Goal: Contribute content: Contribute content

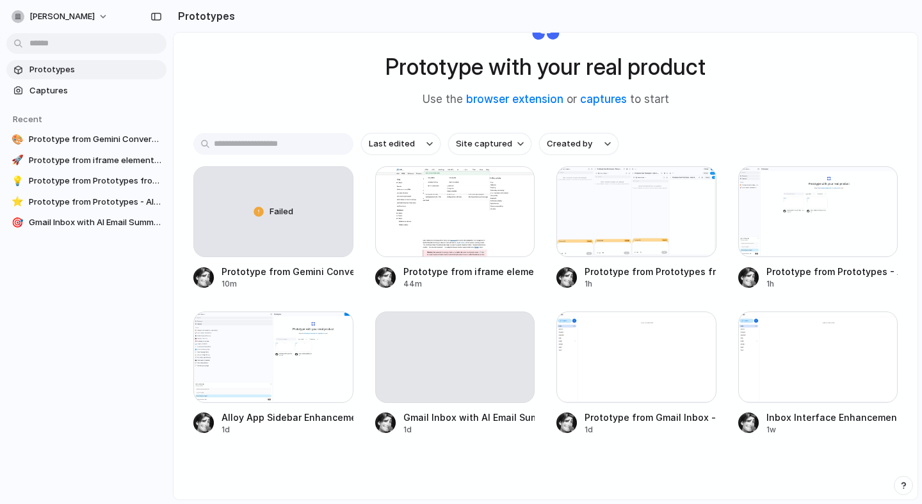
scroll to position [79, 0]
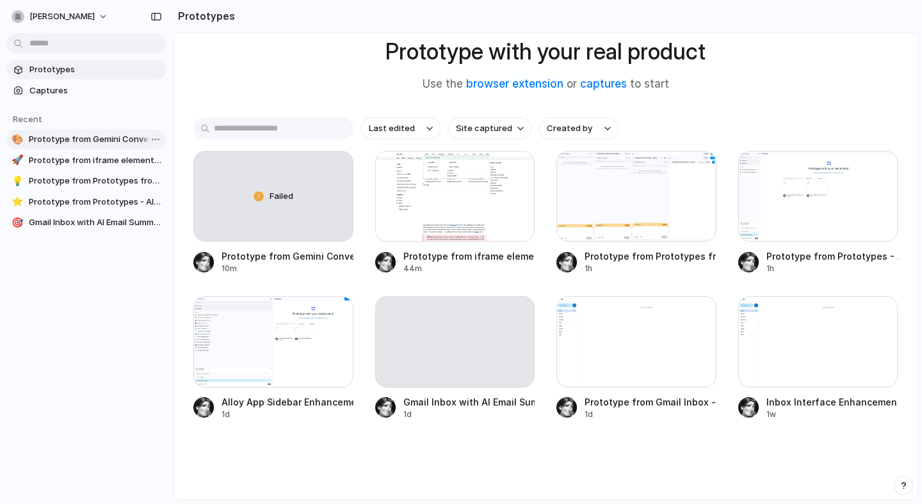
click at [111, 144] on span "Prototype from Gemini Conversations" at bounding box center [95, 139] width 133 height 13
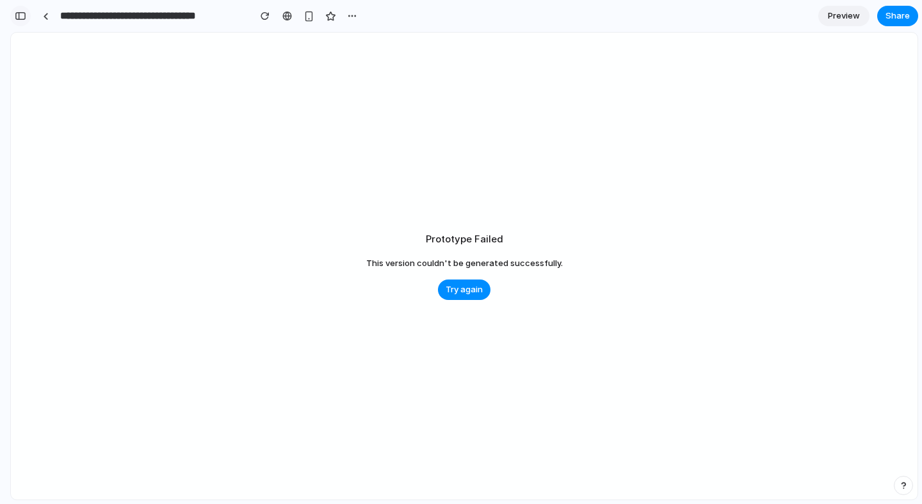
click at [22, 19] on div "button" at bounding box center [21, 16] width 12 height 9
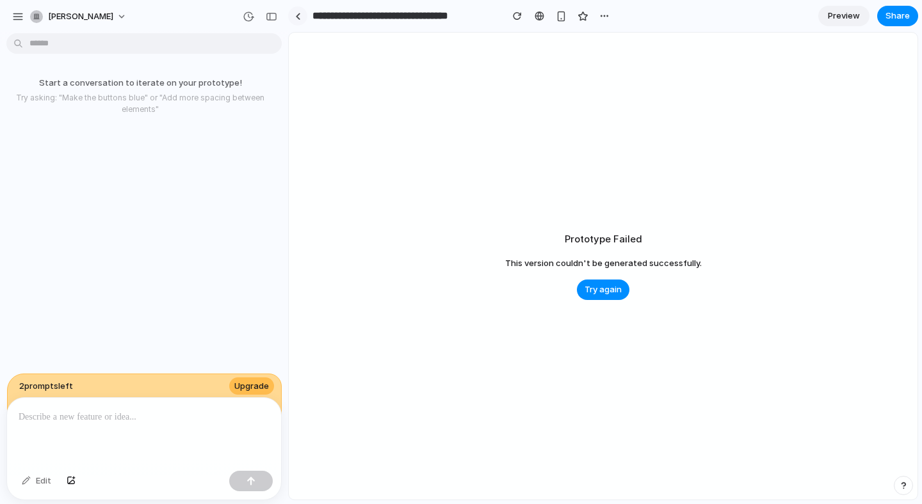
click at [302, 17] on link at bounding box center [297, 15] width 19 height 19
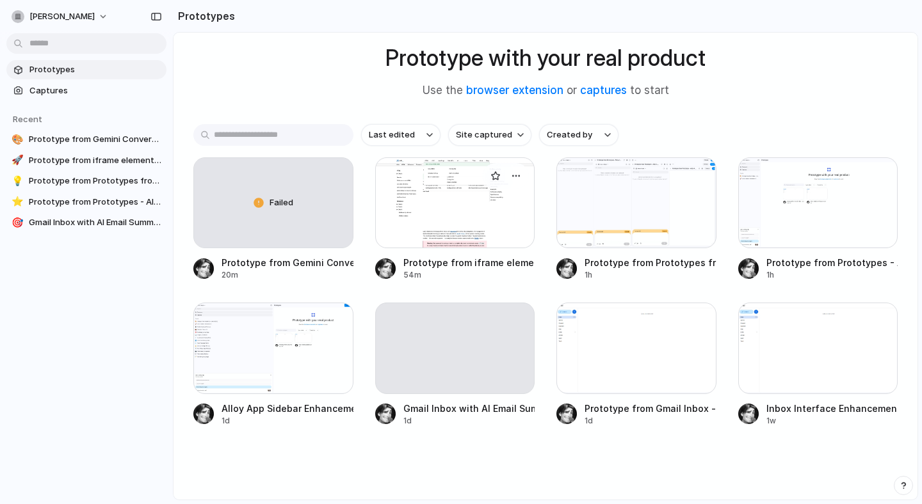
scroll to position [79, 0]
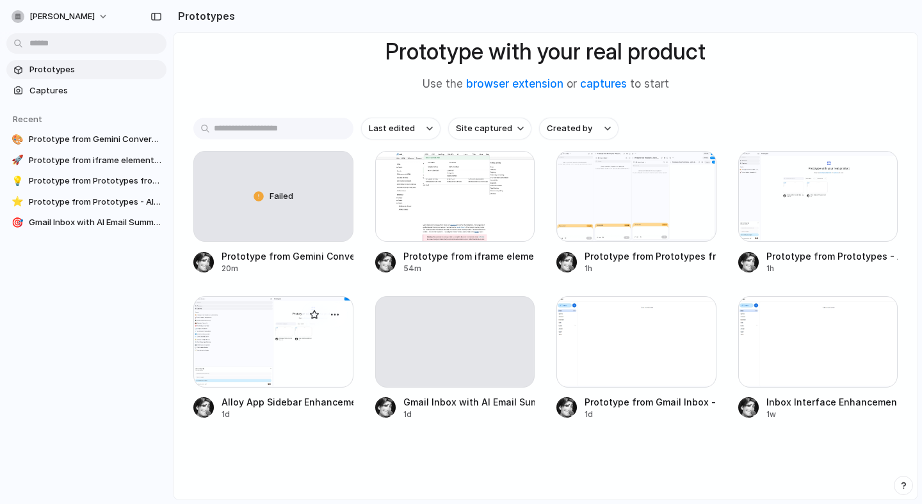
click at [323, 345] on div at bounding box center [273, 341] width 160 height 91
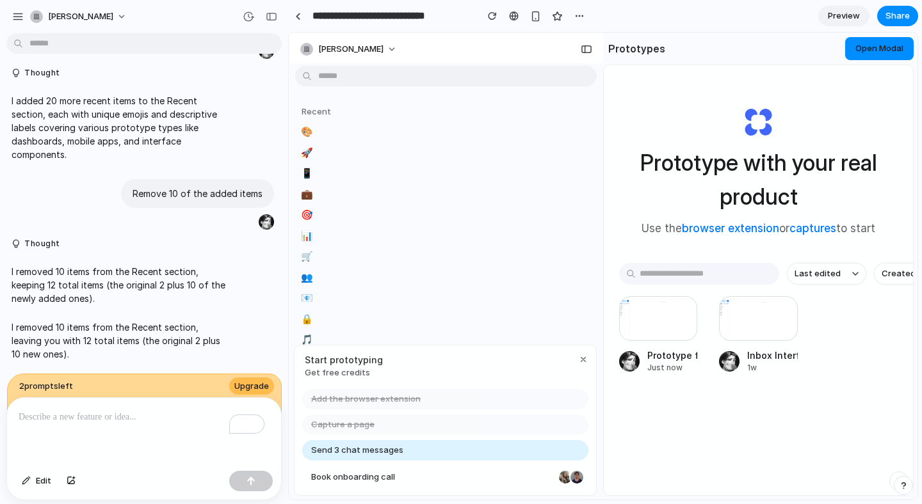
scroll to position [931, 0]
click at [426, 111] on div "Recent" at bounding box center [446, 110] width 302 height 15
click at [328, 150] on link "🚀" at bounding box center [446, 152] width 302 height 19
click at [321, 134] on link "🎨" at bounding box center [446, 132] width 302 height 19
click at [376, 34] on div "[PERSON_NAME]" at bounding box center [446, 48] width 314 height 31
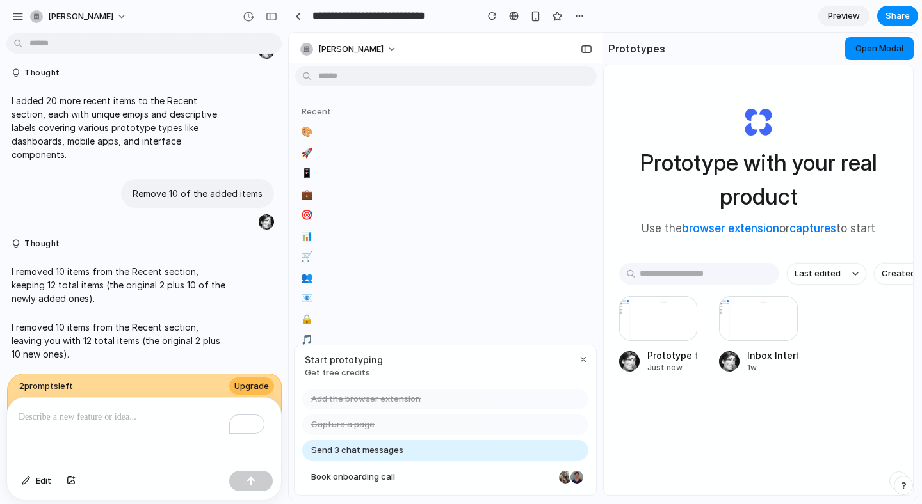
drag, startPoint x: 601, startPoint y: 115, endPoint x: 528, endPoint y: 115, distance: 73.0
click at [528, 115] on div "[PERSON_NAME] Recent 🎨 🚀 📱 💼 🎯 📊 🛒 👥 📧 🔒 🎵 📷 💬 📝 Start prototyping Get free cre…" at bounding box center [446, 266] width 314 height 467
click at [857, 47] on span "Open Modal" at bounding box center [879, 48] width 48 height 10
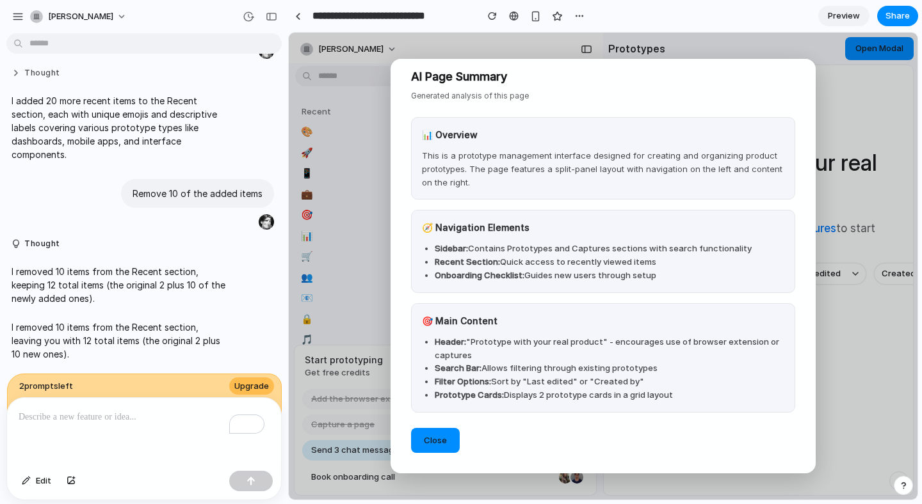
scroll to position [12, 0]
click at [448, 442] on button "Close" at bounding box center [435, 441] width 49 height 26
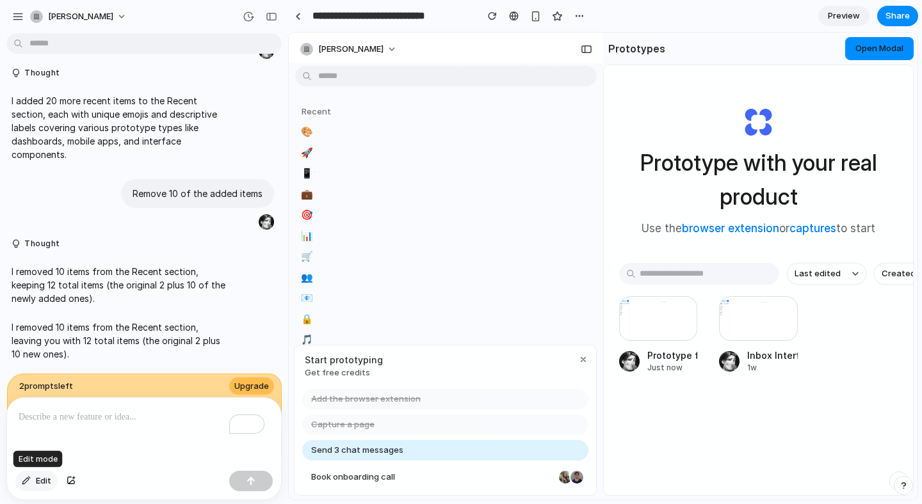
click at [35, 483] on button "Edit" at bounding box center [36, 481] width 42 height 20
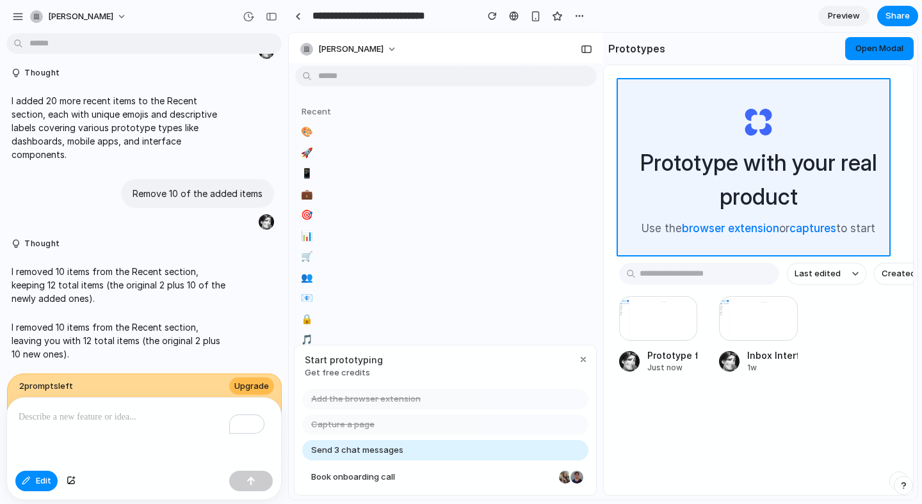
click at [773, 124] on div at bounding box center [603, 266] width 628 height 467
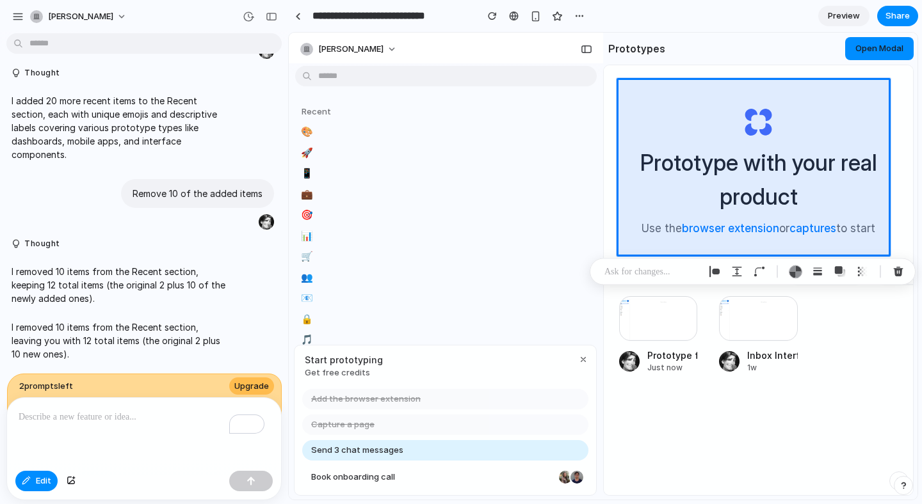
click at [659, 269] on p at bounding box center [651, 271] width 95 height 15
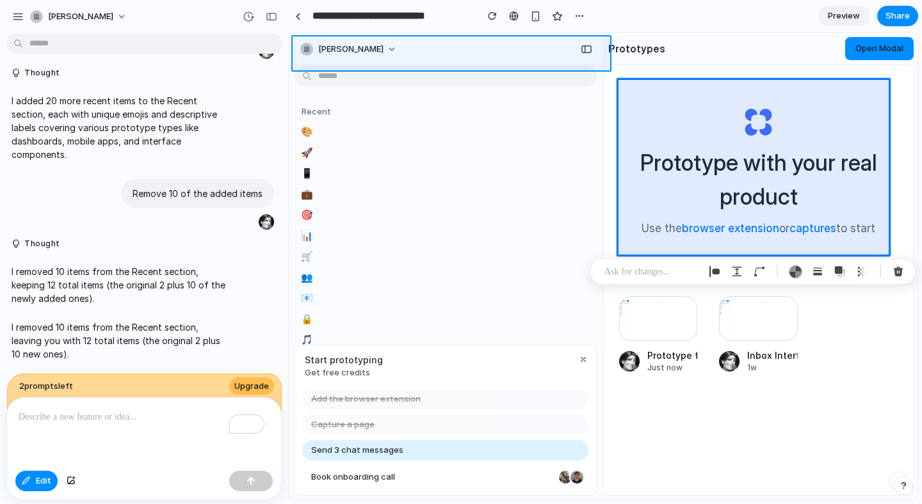
click at [404, 58] on div at bounding box center [603, 266] width 628 height 467
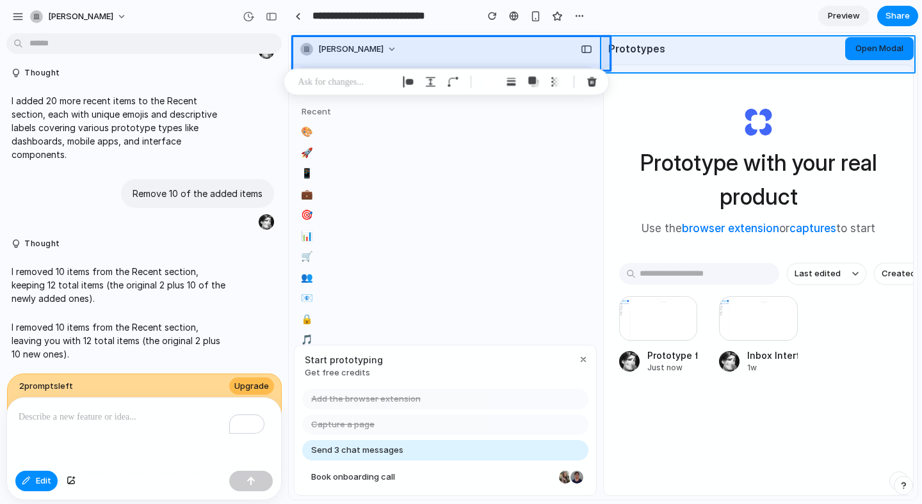
click at [689, 58] on div at bounding box center [603, 266] width 628 height 467
